Goal: Transaction & Acquisition: Purchase product/service

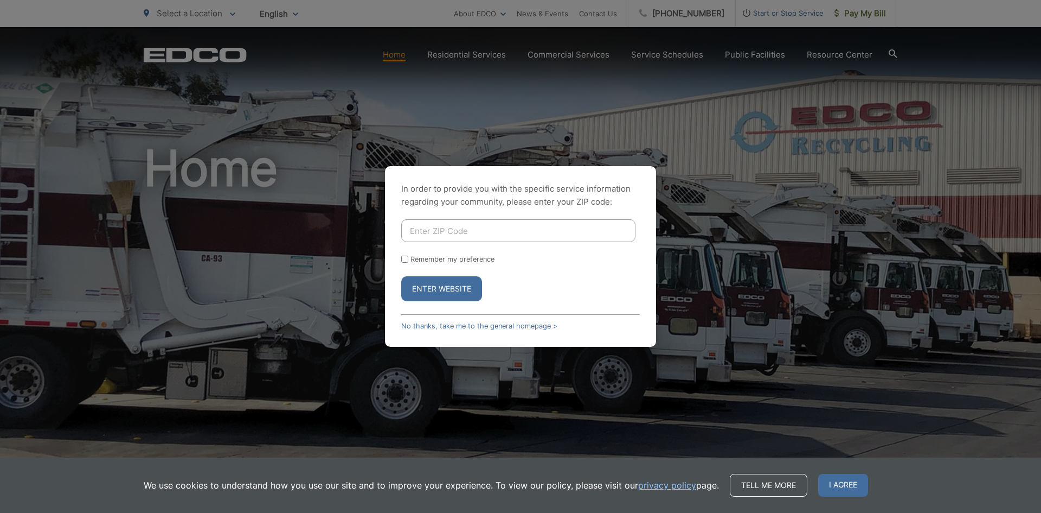
click at [780, 134] on div "In order to provide you with the specific service information regarding your co…" at bounding box center [520, 256] width 1041 height 513
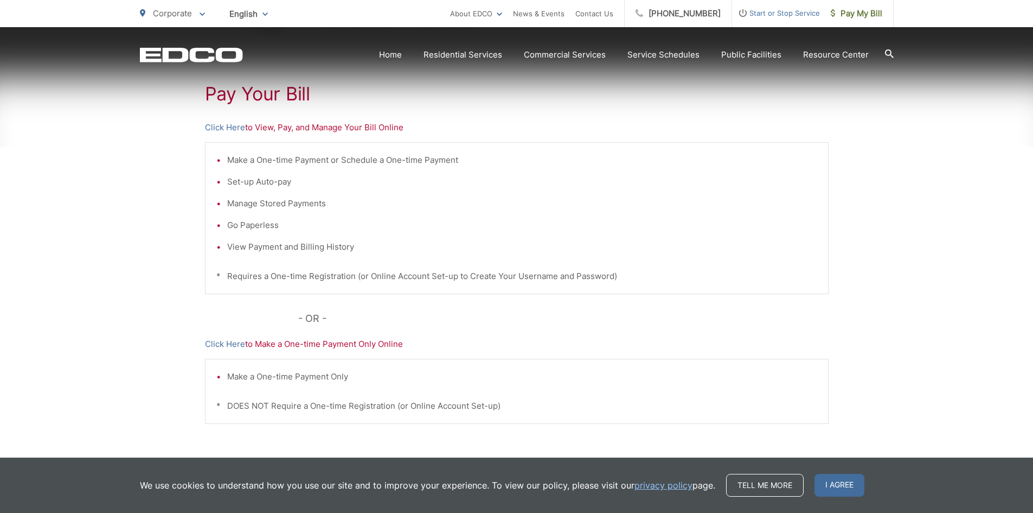
scroll to position [259, 0]
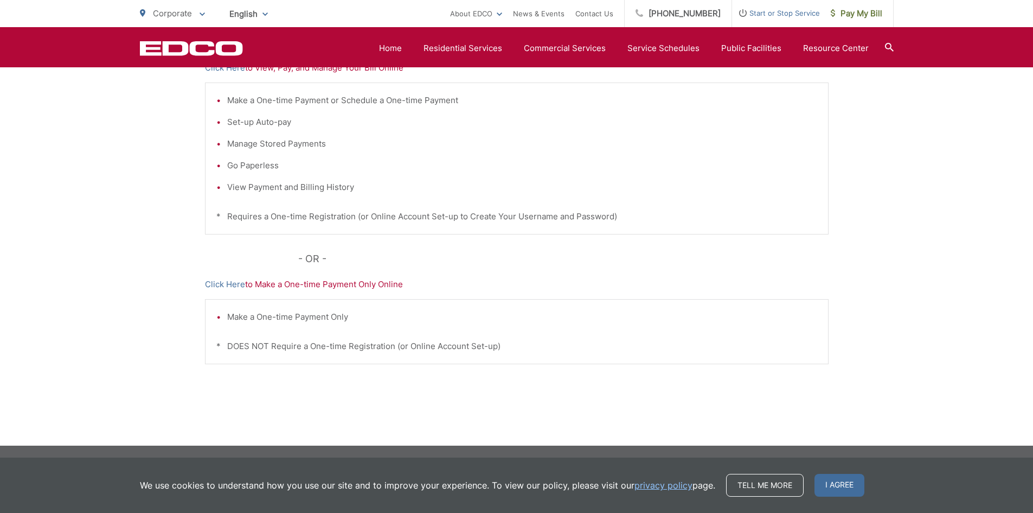
click at [835, 485] on span "I agree" at bounding box center [840, 484] width 50 height 23
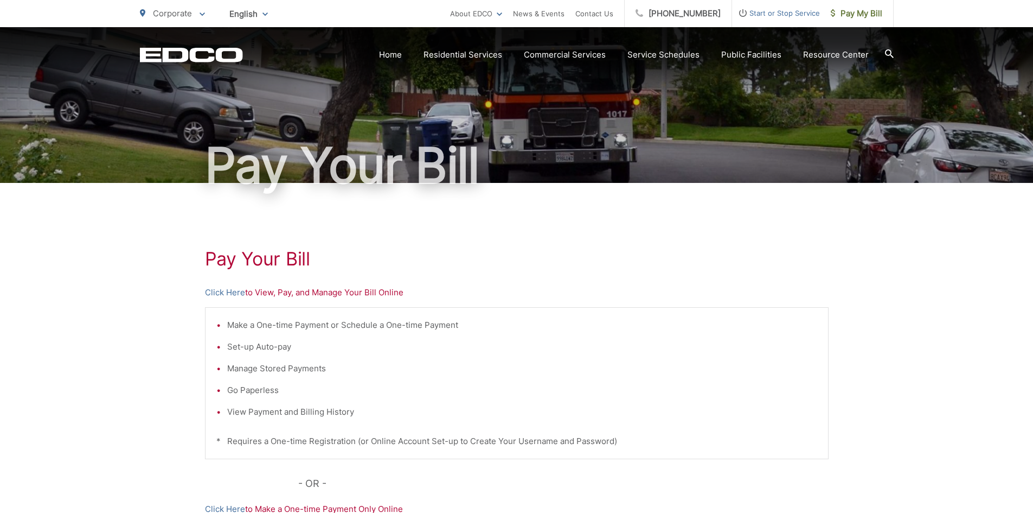
scroll to position [0, 0]
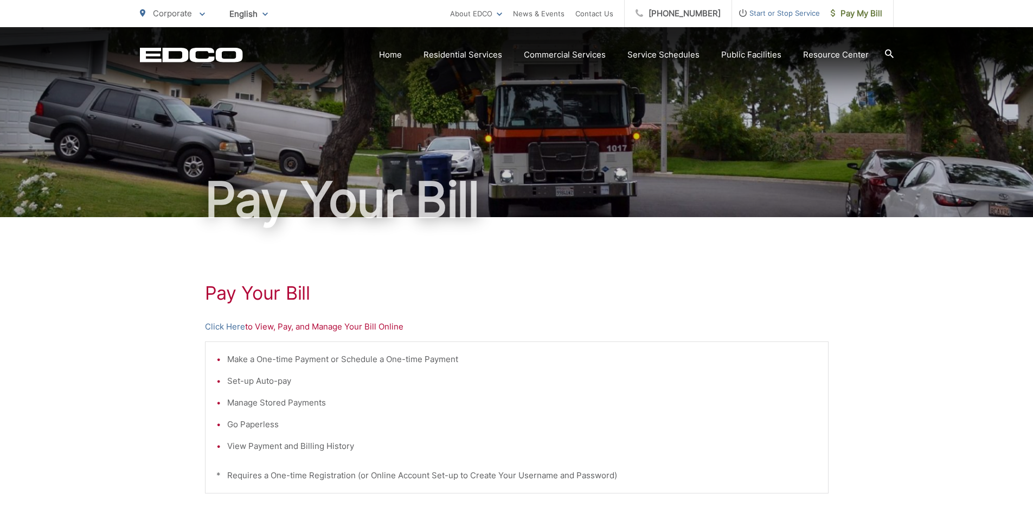
click at [265, 16] on span "English" at bounding box center [248, 13] width 55 height 19
click at [789, 388] on ul "Make a One-time Payment or Schedule a One-time Payment Set-up Auto-pay Manage S…" at bounding box center [516, 403] width 601 height 100
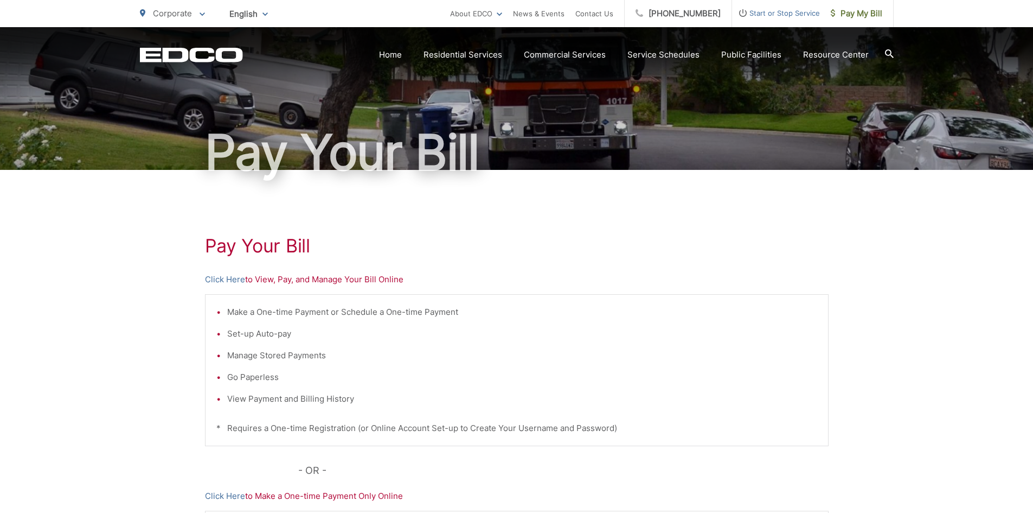
scroll to position [163, 0]
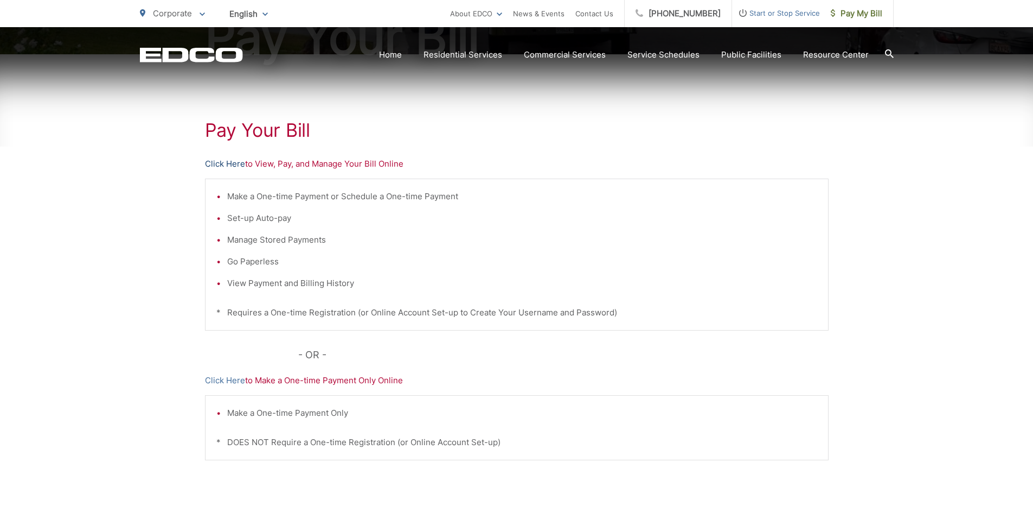
click at [231, 167] on link "Click Here" at bounding box center [225, 163] width 40 height 13
